Goal: Transaction & Acquisition: Purchase product/service

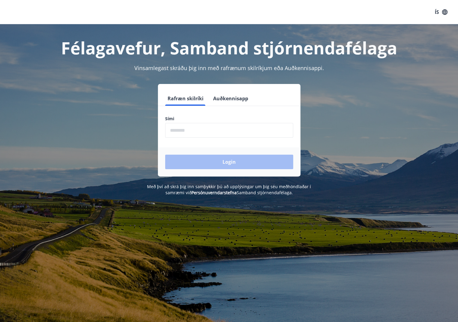
click at [180, 133] on input "phone" at bounding box center [229, 130] width 128 height 15
type input "********"
click at [231, 163] on button "Login" at bounding box center [229, 162] width 128 height 14
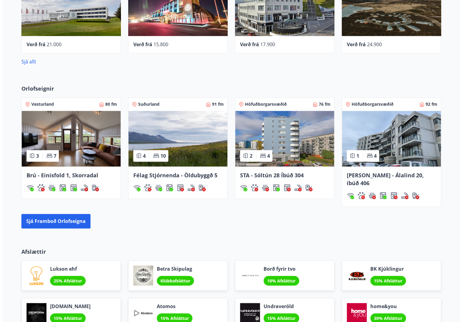
scroll to position [302, 0]
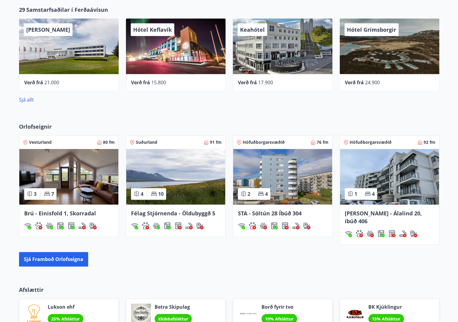
click at [376, 30] on span "Hótel Grímsborgir" at bounding box center [371, 29] width 49 height 7
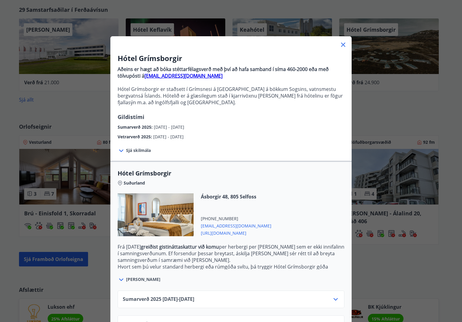
scroll to position [22, 0]
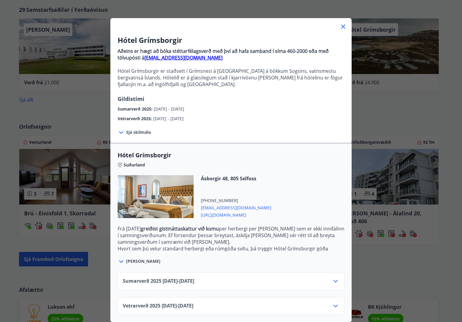
click at [333, 277] on icon at bounding box center [335, 280] width 7 height 7
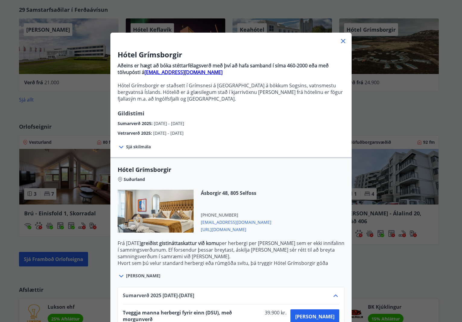
scroll to position [0, 0]
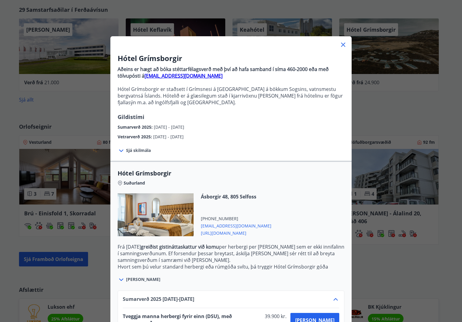
click at [343, 42] on icon at bounding box center [343, 44] width 7 height 7
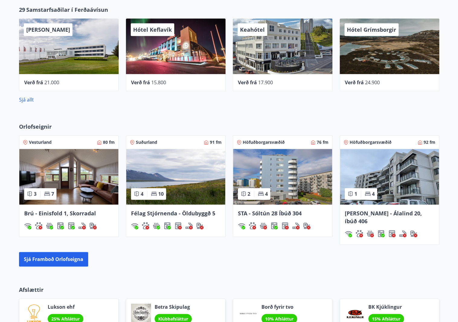
click at [164, 47] on div "Hótel Keflavík" at bounding box center [176, 46] width 100 height 56
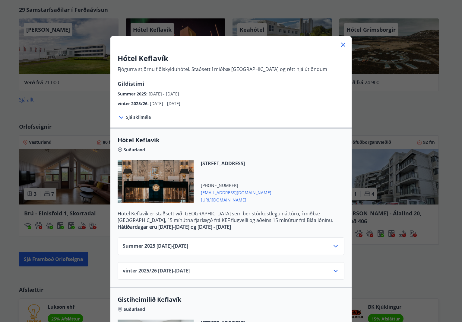
click at [334, 270] on icon at bounding box center [336, 271] width 4 height 2
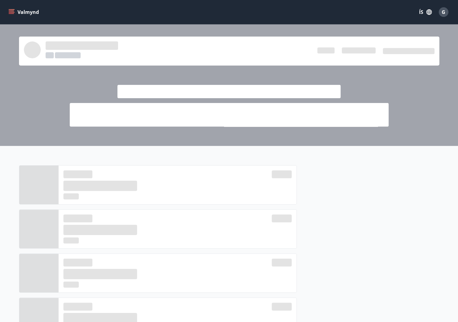
click at [99, 166] on div at bounding box center [178, 184] width 238 height 39
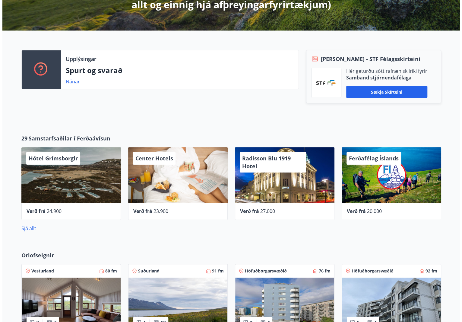
scroll to position [181, 0]
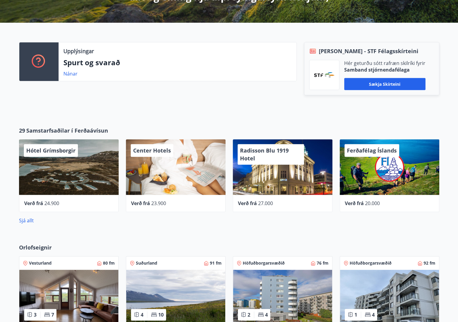
click at [158, 151] on span "Center Hotels" at bounding box center [152, 150] width 38 height 7
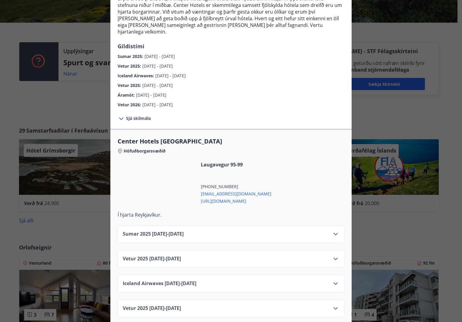
scroll to position [151, 0]
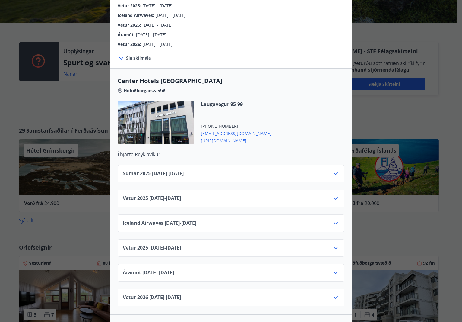
click at [334, 170] on icon at bounding box center [335, 173] width 7 height 7
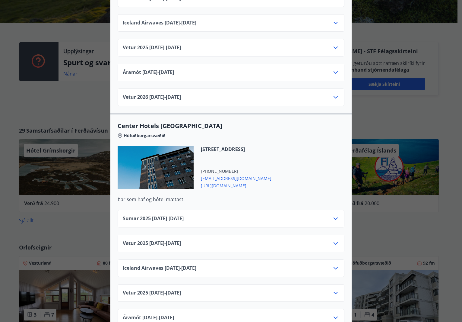
scroll to position [875, 0]
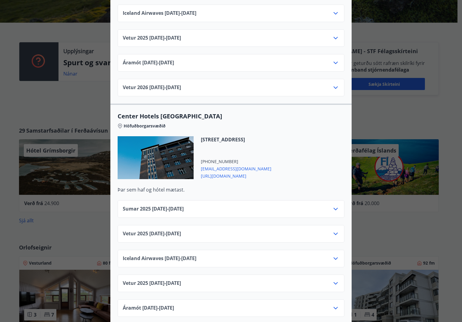
click at [334, 205] on icon at bounding box center [335, 208] width 7 height 7
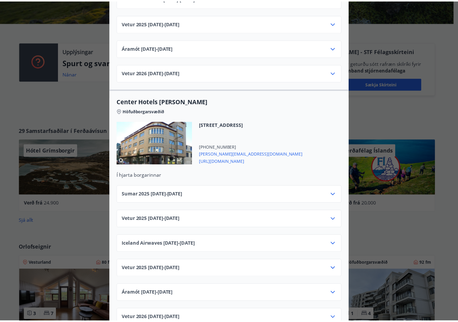
scroll to position [0, 0]
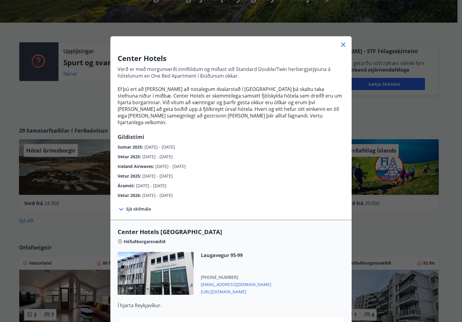
click at [88, 96] on div "Center Hotels Verð er með morgunverði inniföldum og miðast við Standard Double/…" at bounding box center [231, 161] width 462 height 322
click at [344, 44] on icon at bounding box center [343, 44] width 7 height 7
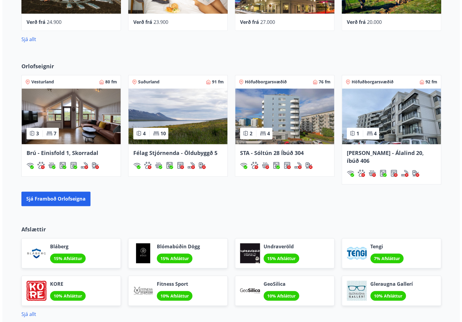
scroll to position [241, 0]
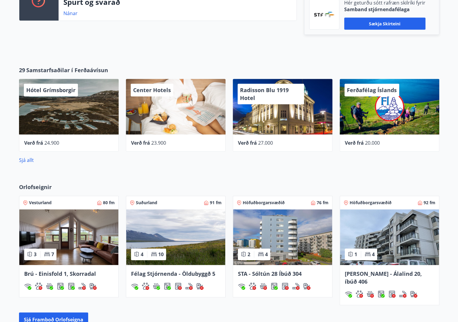
click at [249, 95] on span "Radisson Blu 1919 Hotel" at bounding box center [264, 93] width 49 height 15
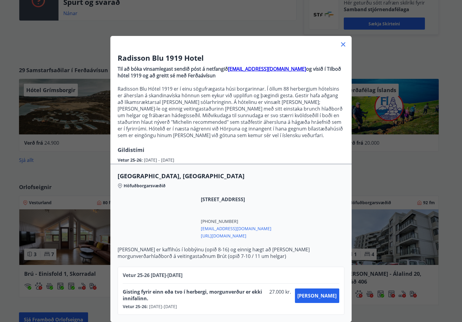
scroll to position [5, 0]
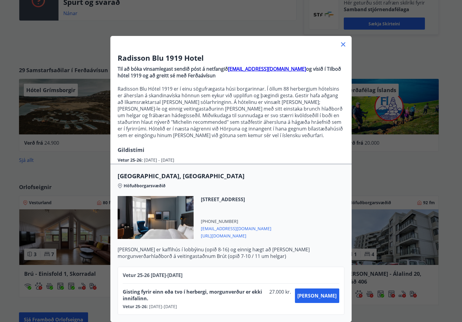
drag, startPoint x: 288, startPoint y: 40, endPoint x: 251, endPoint y: 23, distance: 41.0
click at [251, 23] on div "Radisson Blu 1919 Hotel Til að bóka vinsamlegast sendið póst á netfangið [EMAIL…" at bounding box center [231, 161] width 462 height 322
click at [270, 48] on div "Radisson Blu 1919 Hotel Til að bóka vinsamlegast sendið póst á netfangið [EMAIL…" at bounding box center [230, 185] width 241 height 274
click at [156, 205] on div at bounding box center [156, 217] width 76 height 43
click at [341, 42] on icon at bounding box center [343, 44] width 4 height 4
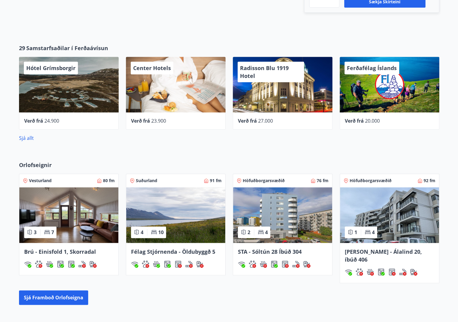
scroll to position [272, 0]
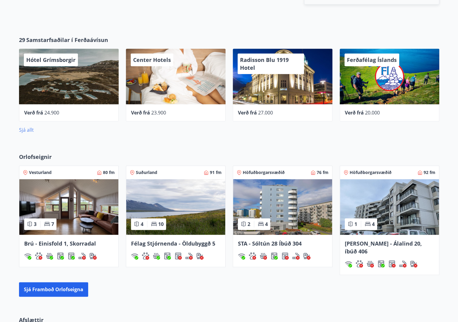
click at [24, 127] on link "Sjá allt" at bounding box center [26, 129] width 15 height 7
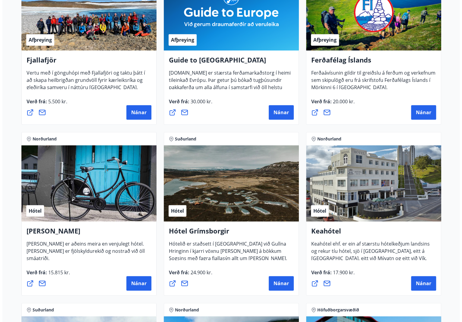
scroll to position [181, 0]
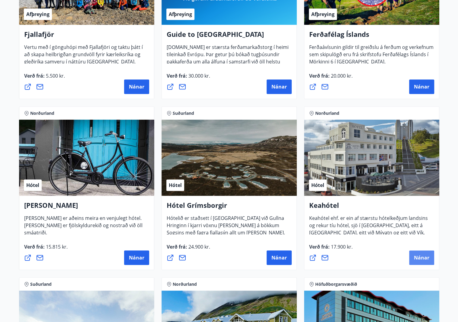
click at [419, 253] on button "Nánar" at bounding box center [421, 257] width 25 height 14
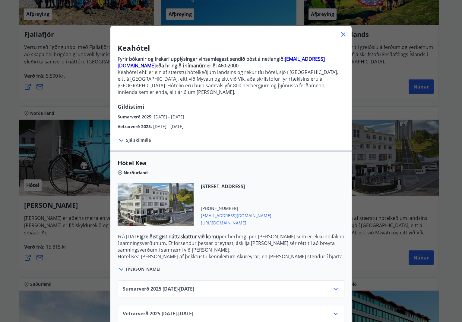
scroll to position [16, 0]
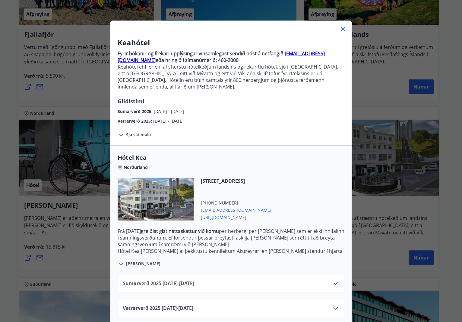
click at [335, 280] on icon at bounding box center [335, 283] width 7 height 7
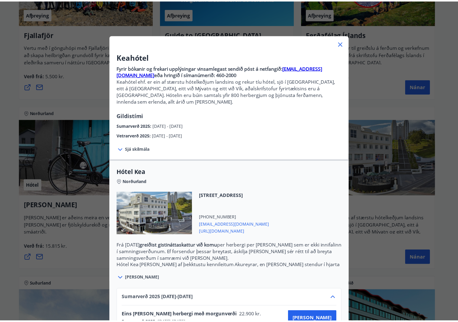
scroll to position [0, 0]
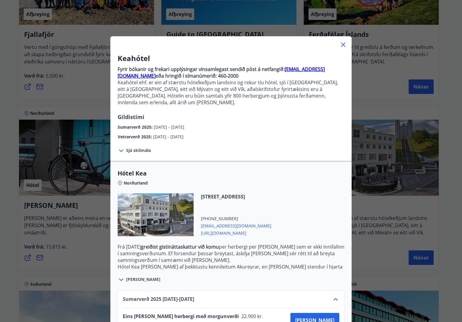
click at [342, 44] on icon at bounding box center [343, 45] width 4 height 4
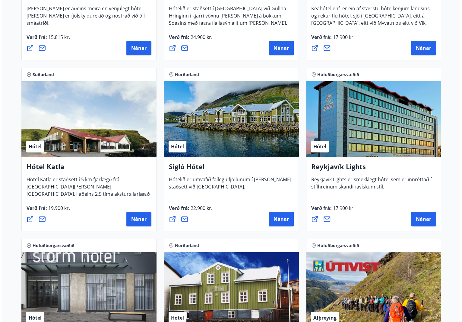
scroll to position [392, 0]
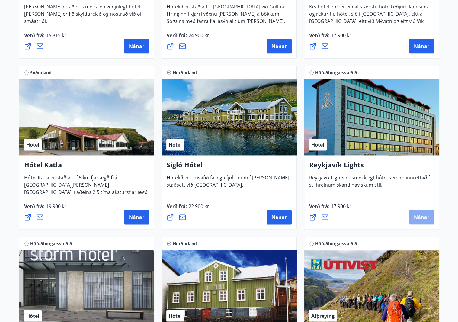
click at [417, 214] on span "Nánar" at bounding box center [421, 217] width 15 height 7
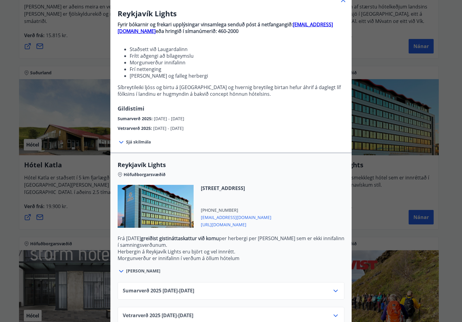
scroll to position [59, 0]
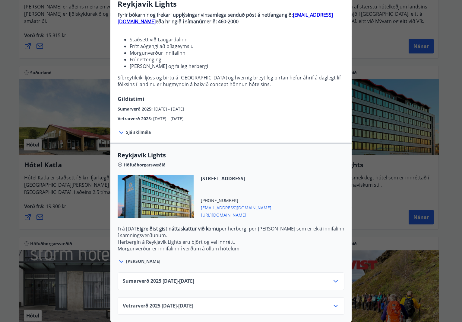
click at [333, 277] on icon at bounding box center [335, 280] width 7 height 7
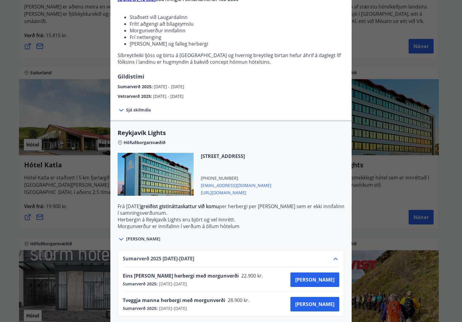
scroll to position [107, 0]
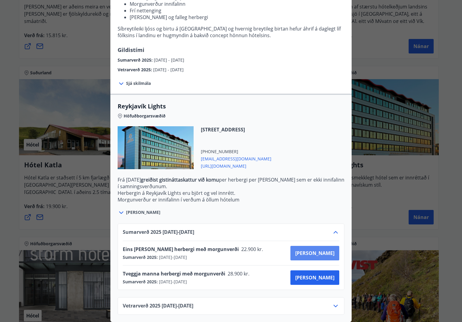
click at [330, 250] on span "[PERSON_NAME]" at bounding box center [315, 253] width 39 height 7
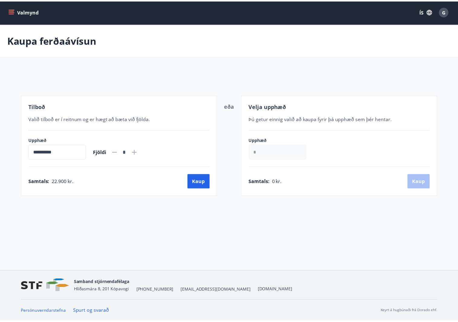
scroll to position [1, 0]
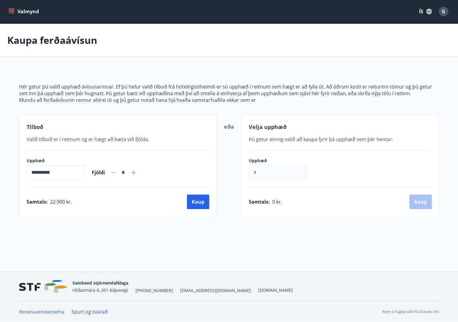
click at [90, 231] on div "**********" at bounding box center [229, 132] width 458 height 217
click at [194, 200] on button "Kaup" at bounding box center [198, 201] width 22 height 14
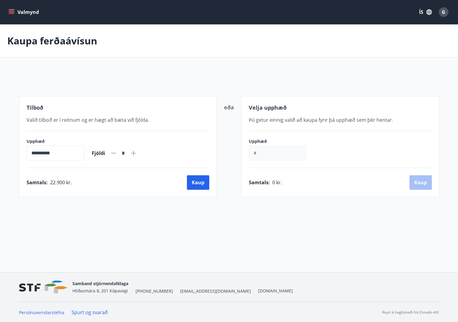
scroll to position [1, 0]
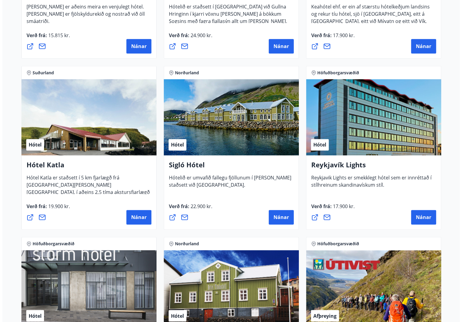
scroll to position [393, 0]
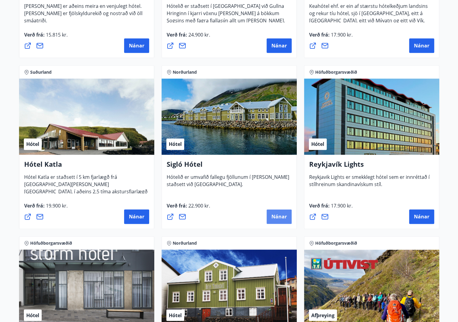
click at [277, 216] on span "Nánar" at bounding box center [278, 216] width 15 height 7
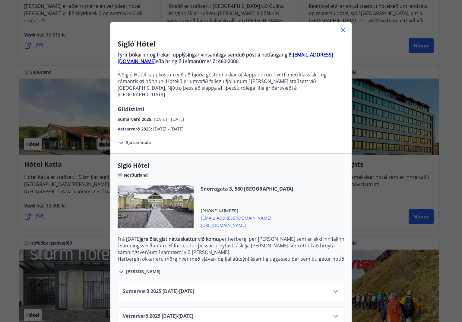
scroll to position [22, 0]
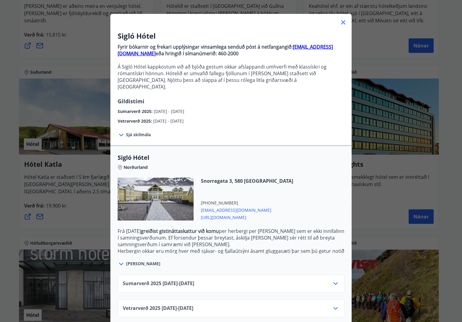
click at [129, 132] on span "Sjá skilmála" at bounding box center [138, 135] width 25 height 6
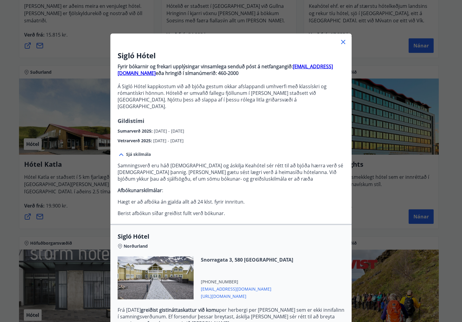
scroll to position [0, 0]
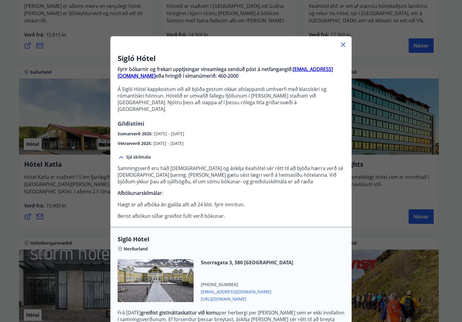
click at [343, 43] on icon at bounding box center [343, 44] width 7 height 7
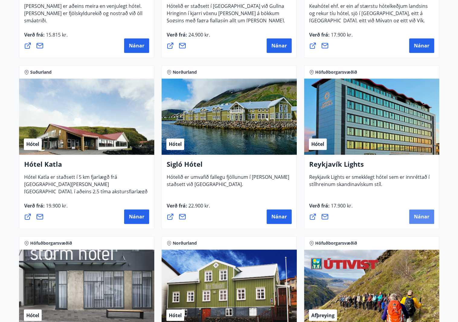
click at [418, 216] on span "Nánar" at bounding box center [421, 216] width 15 height 7
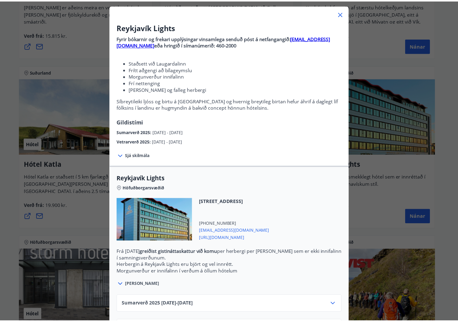
scroll to position [59, 0]
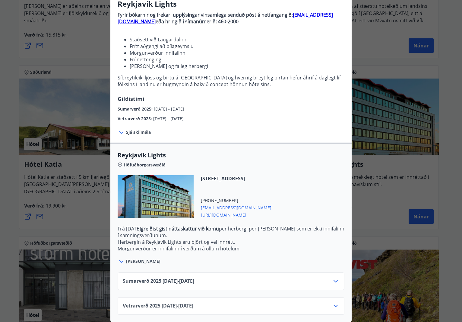
click at [78, 51] on div "Reykjavík Lights Fyrir bókarnir og frekari upplýsingar vinsamlega senduð póst á…" at bounding box center [231, 107] width 462 height 322
